Goal: Consume media (video, audio)

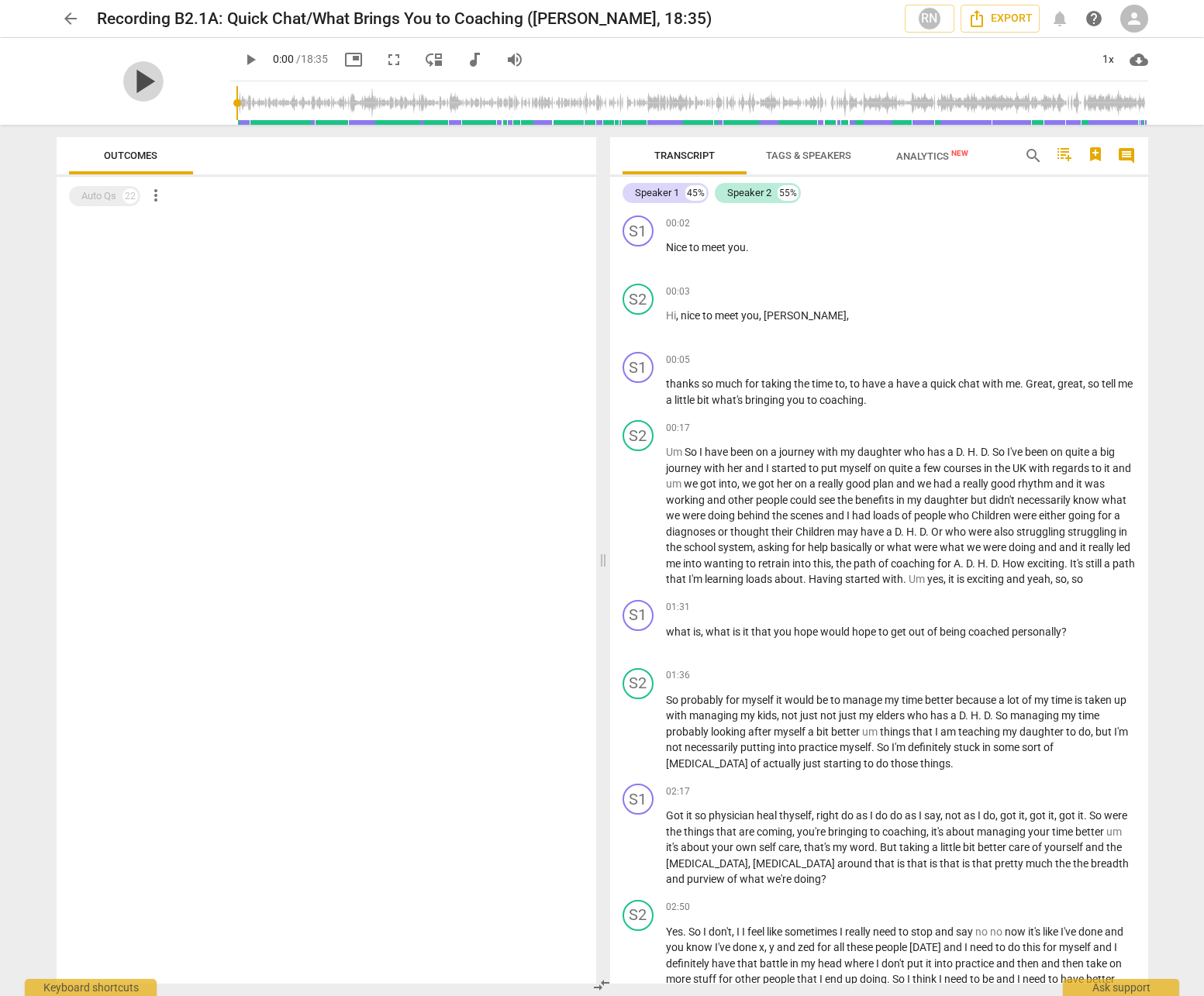
click at [134, 91] on span "play_arrow" at bounding box center [143, 81] width 40 height 40
click at [193, 111] on div "pause" at bounding box center [143, 81] width 174 height 87
click at [344, 63] on span "picture_in_picture" at bounding box center [353, 59] width 18 height 18
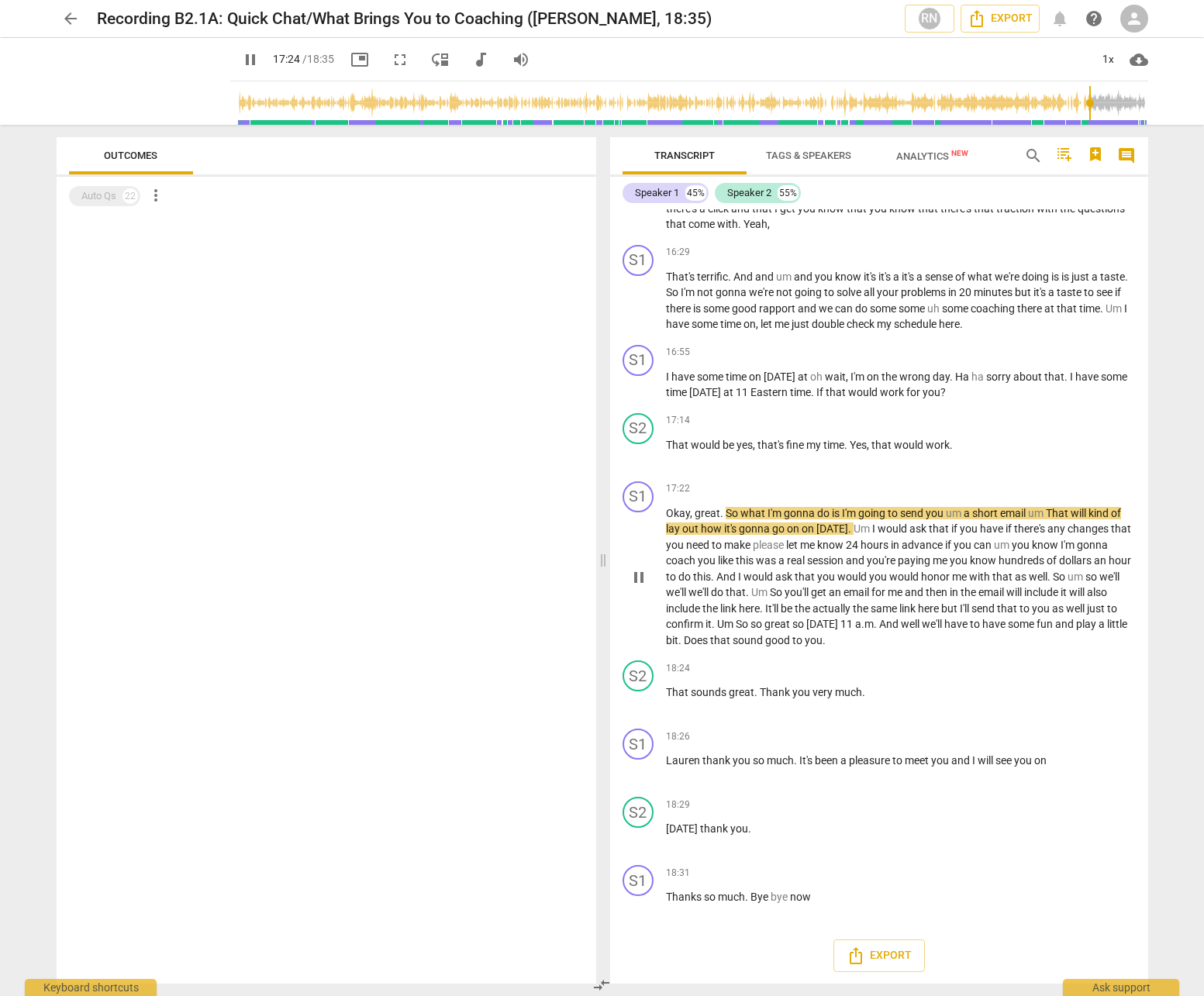
scroll to position [4236, 0]
type input "1115"
click at [925, 151] on span "Analytics New" at bounding box center [932, 156] width 72 height 12
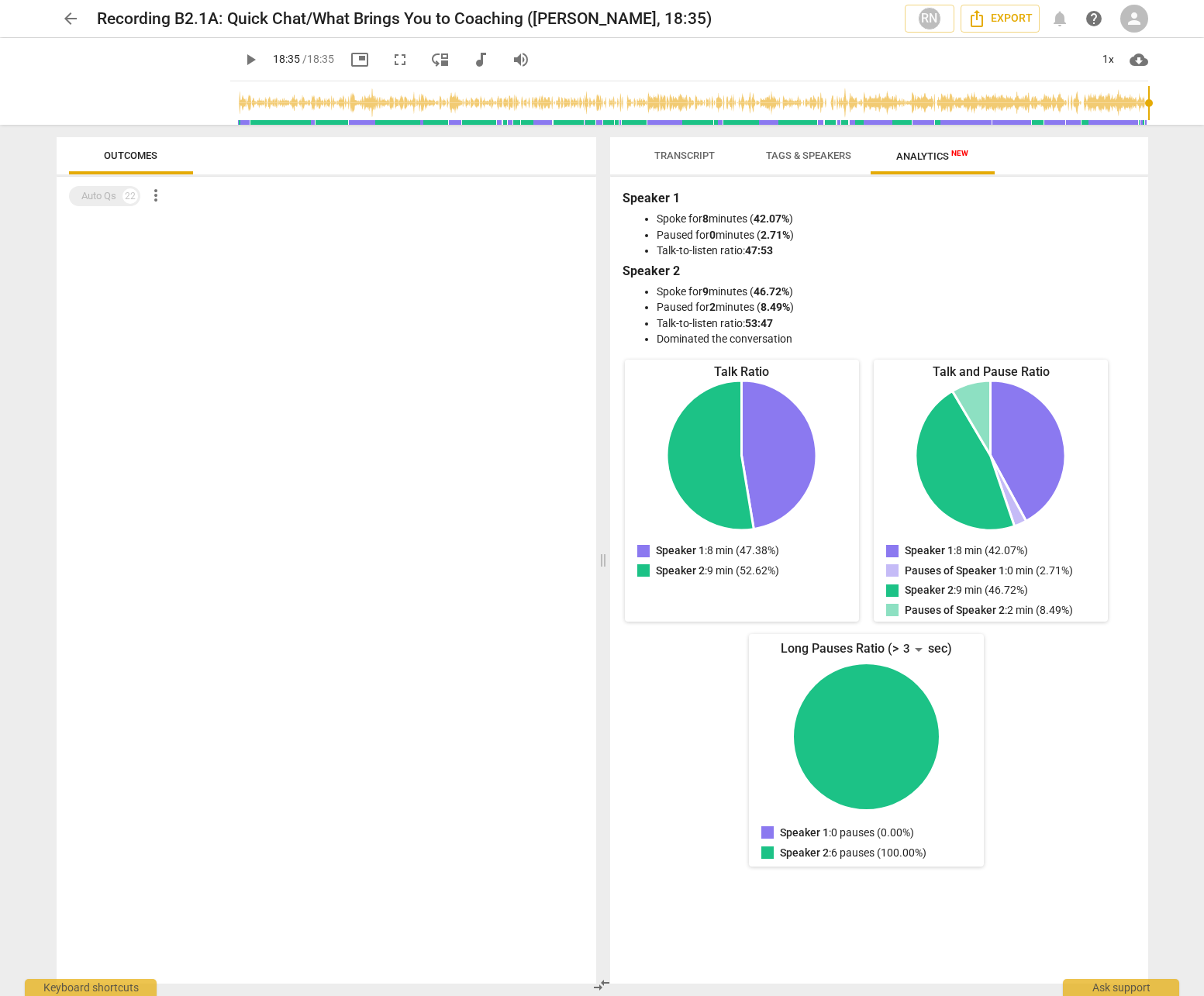
click at [836, 150] on span "Tags & Speakers" at bounding box center [809, 155] width 85 height 12
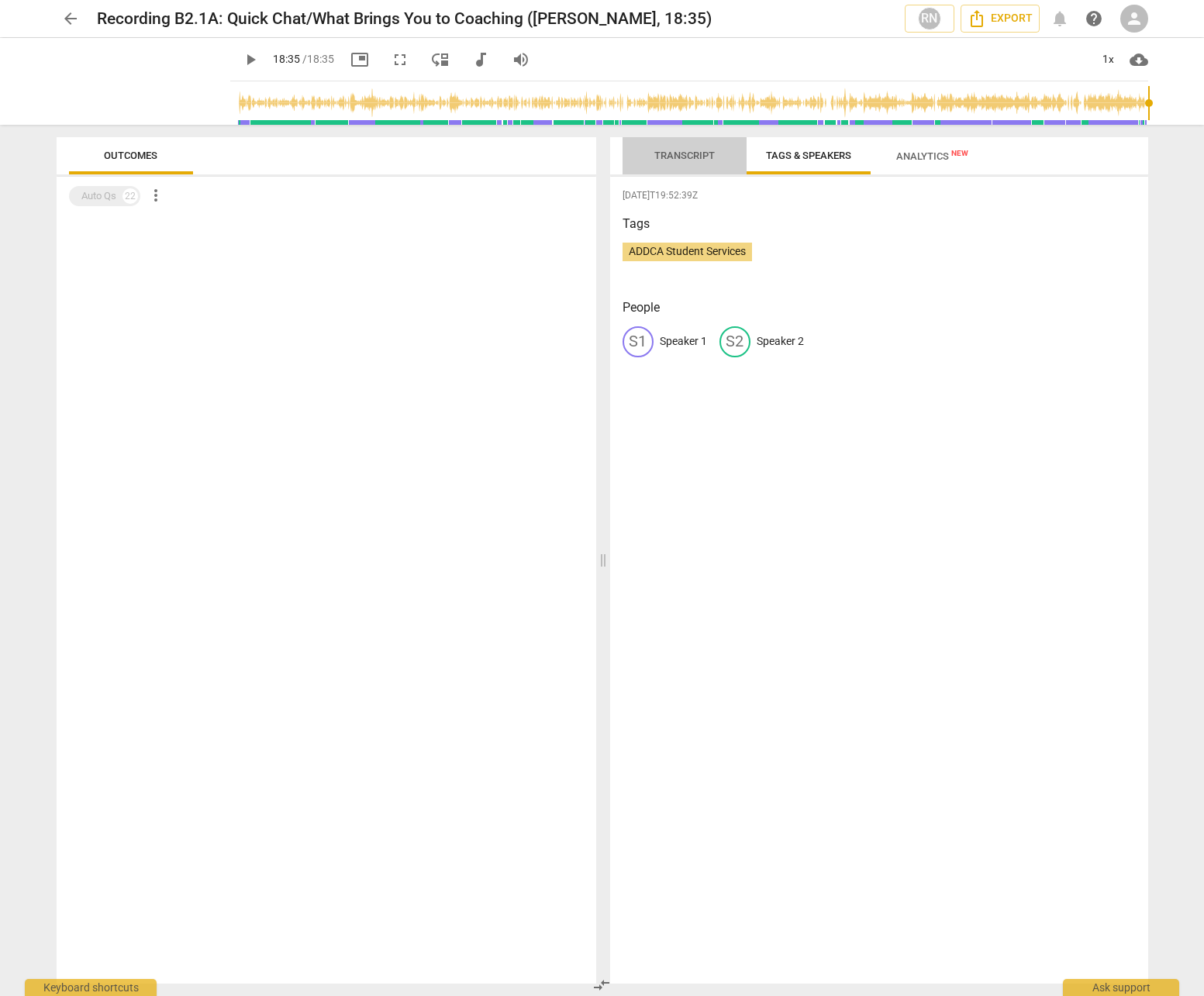
click at [701, 148] on span "Transcript" at bounding box center [685, 156] width 98 height 21
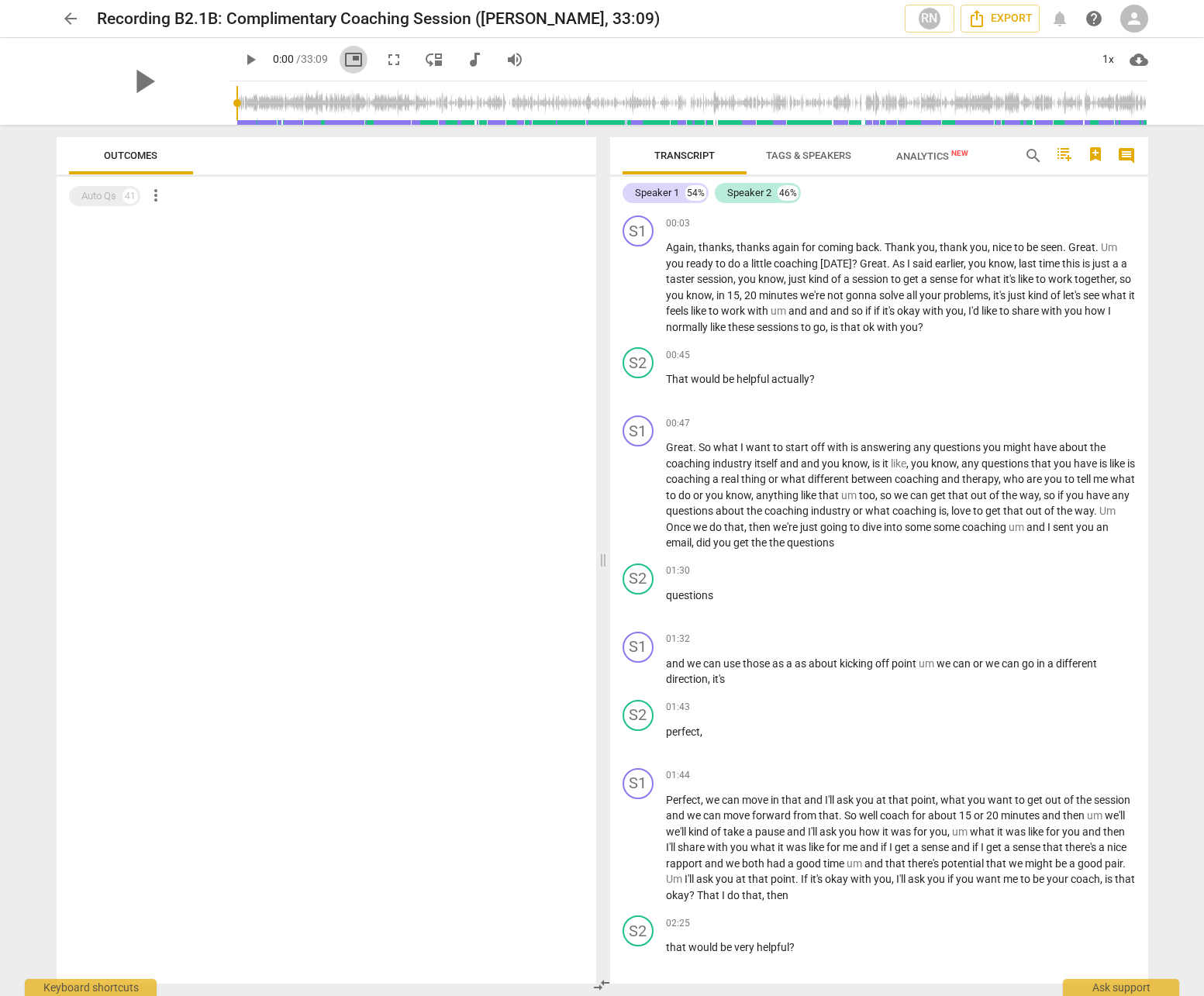
click at [344, 63] on span "picture_in_picture" at bounding box center [353, 59] width 18 height 18
click at [344, 58] on span "picture_in_picture" at bounding box center [353, 59] width 18 height 18
click at [129, 82] on span "play_arrow" at bounding box center [143, 81] width 40 height 40
click at [344, 58] on span "picture_in_picture" at bounding box center [353, 59] width 18 height 18
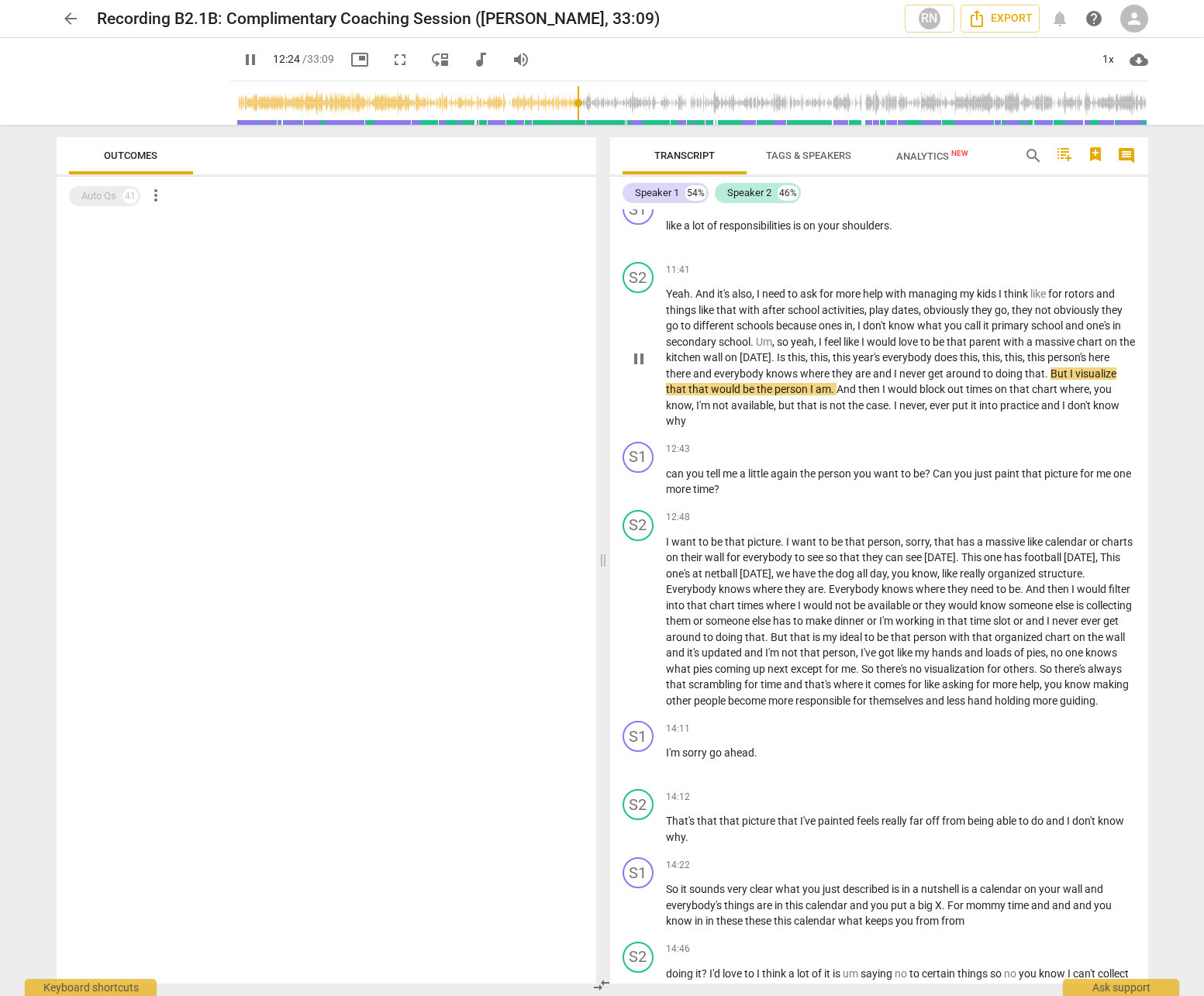
scroll to position [2969, 0]
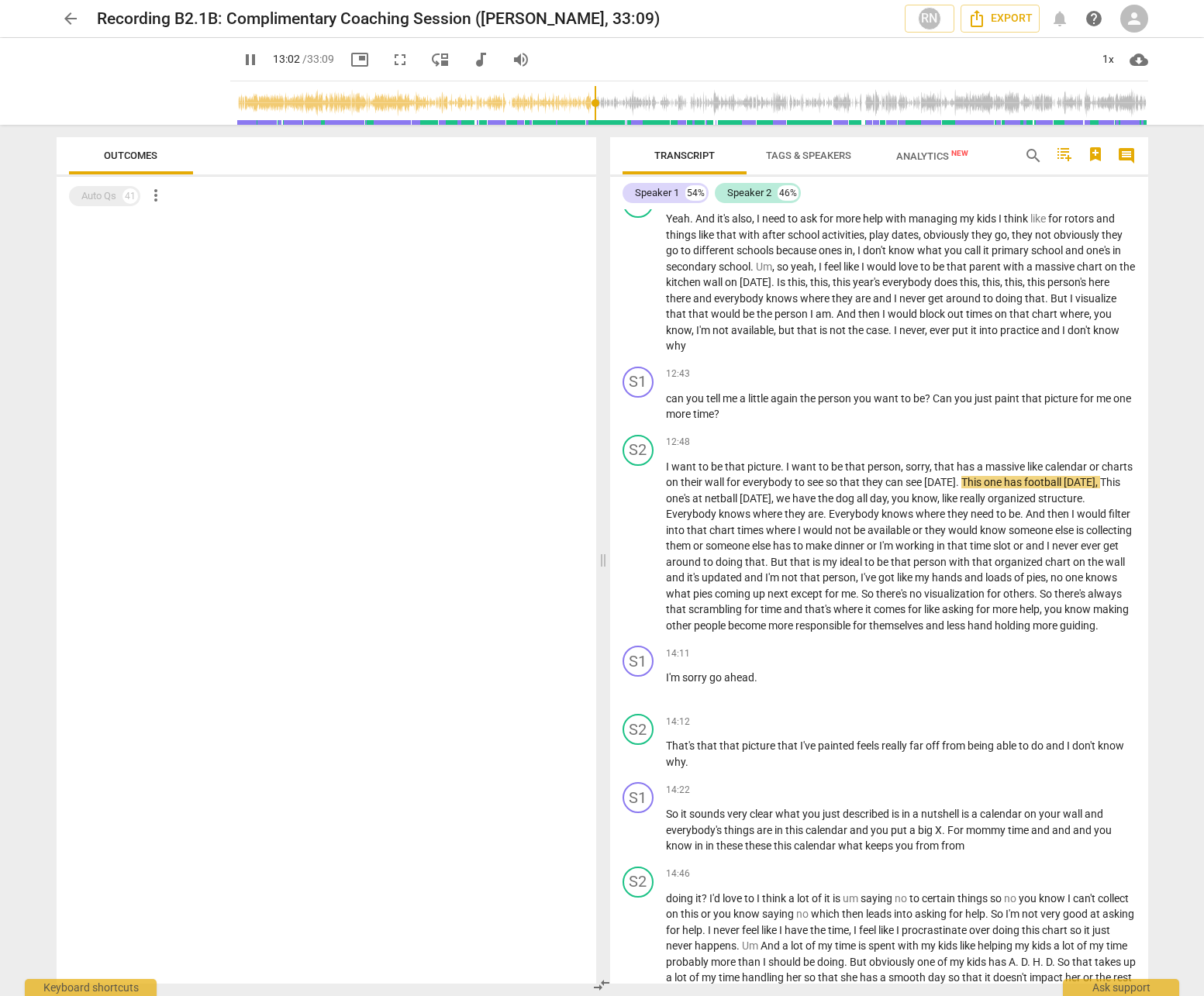
click at [241, 61] on span "pause" at bounding box center [250, 59] width 18 height 18
type input "783"
